Goal: Navigation & Orientation: Find specific page/section

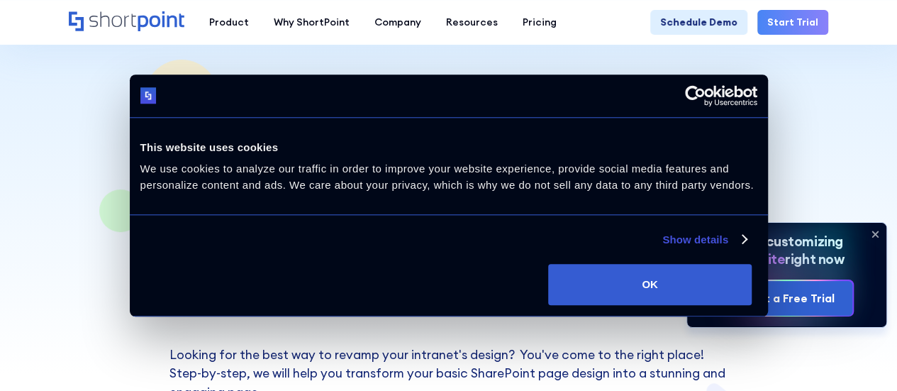
scroll to position [55, 0]
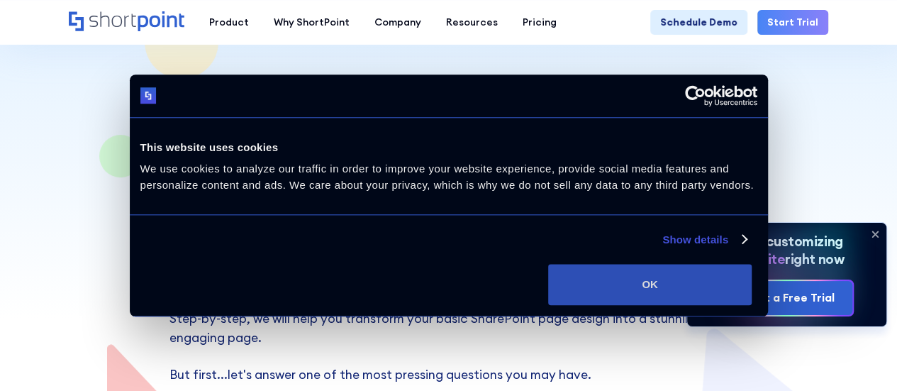
click at [752, 269] on button "OK" at bounding box center [650, 284] width 204 height 41
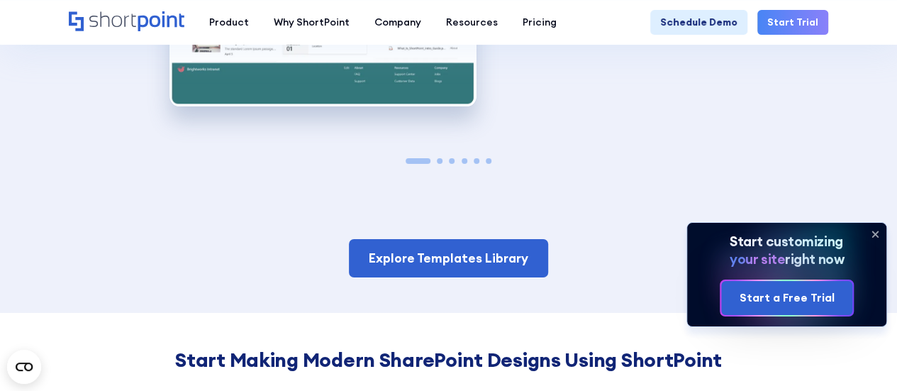
scroll to position [2301, 0]
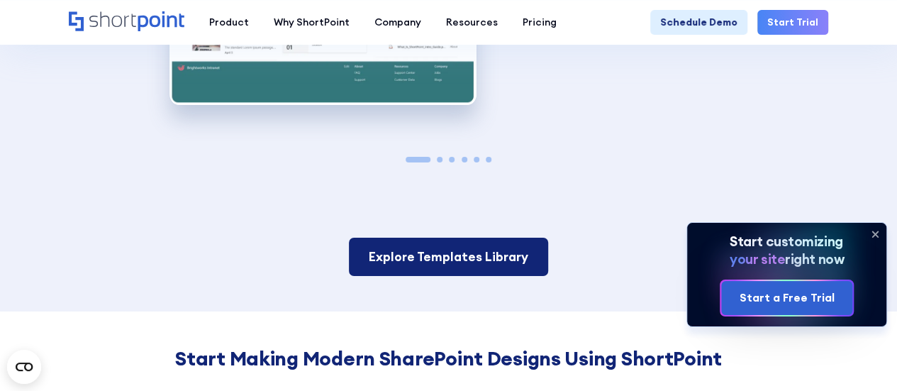
click at [503, 238] on link "Explore Templates Library" at bounding box center [448, 257] width 199 height 38
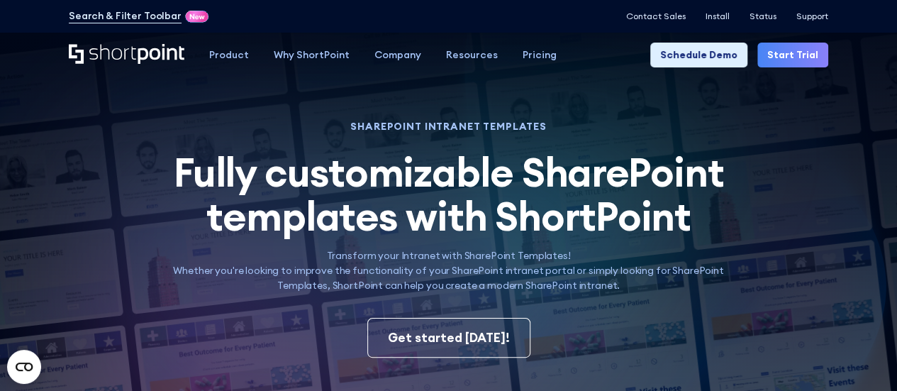
scroll to position [3, 0]
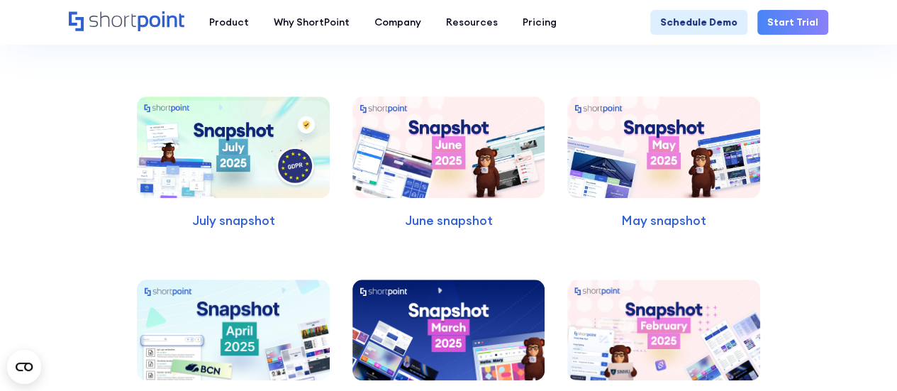
scroll to position [3225, 0]
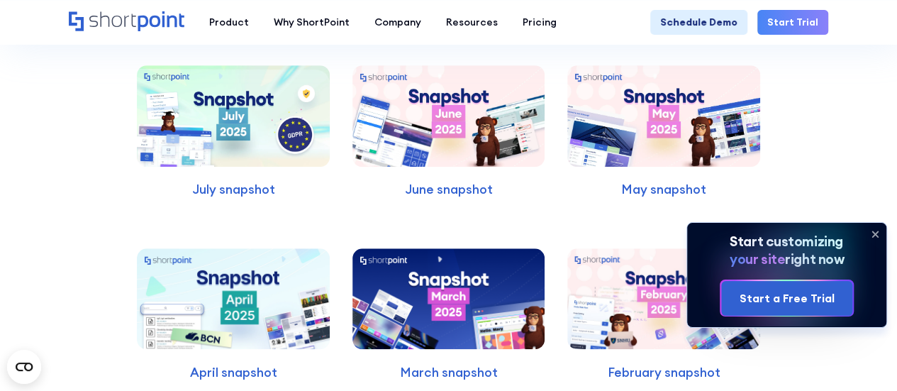
click at [651, 92] on img at bounding box center [664, 115] width 193 height 101
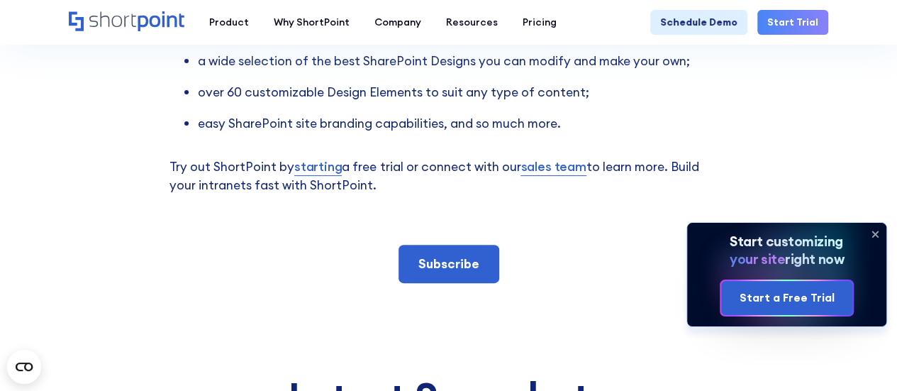
scroll to position [2511, 0]
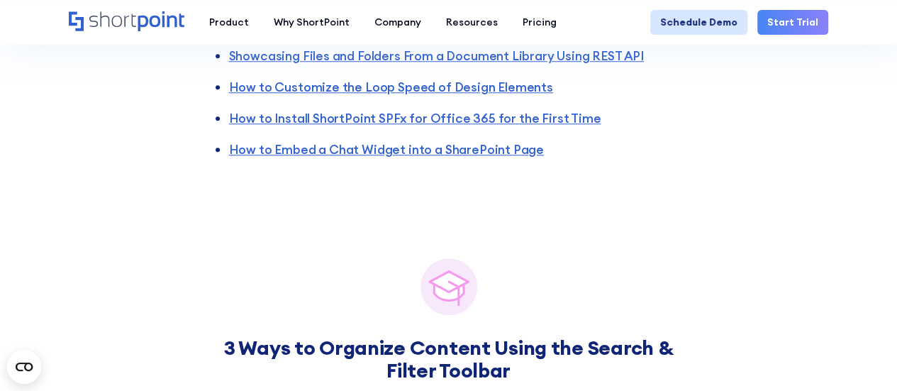
scroll to position [3346, 0]
